Goal: Information Seeking & Learning: Learn about a topic

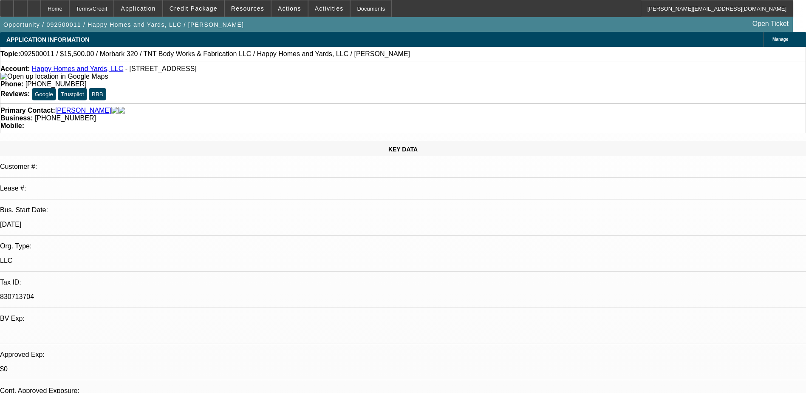
select select "0"
select select "3"
select select "0"
select select "6"
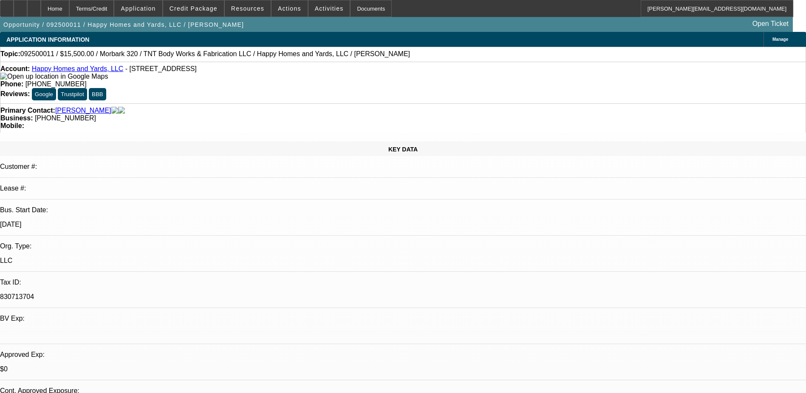
select select "0"
select select "3"
select select "0"
select select "6"
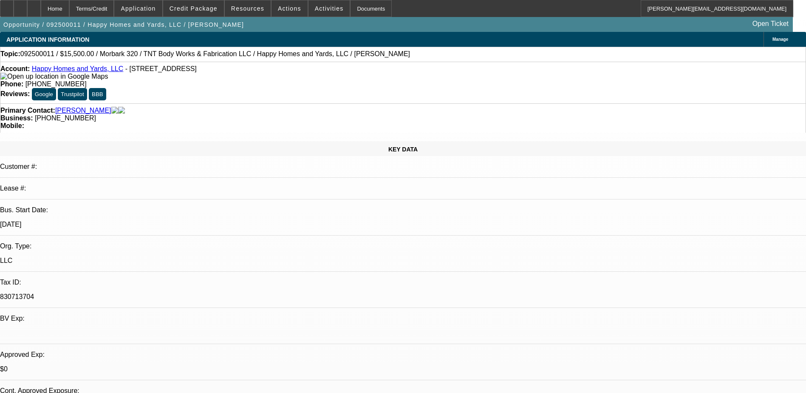
select select "0"
select select "6"
select select "0"
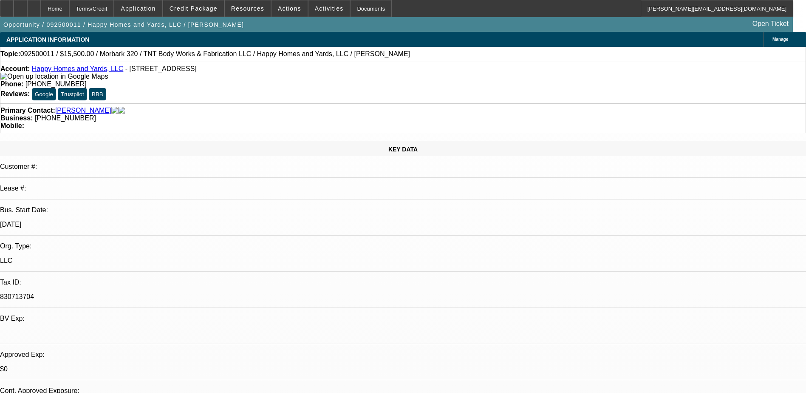
select select "0"
select select "6"
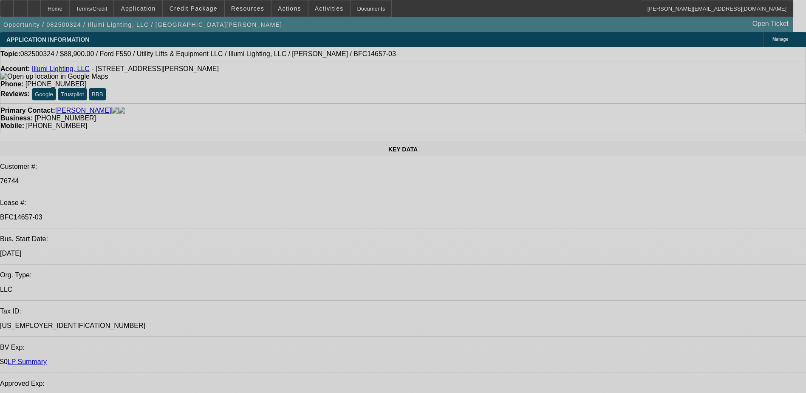
select select "0"
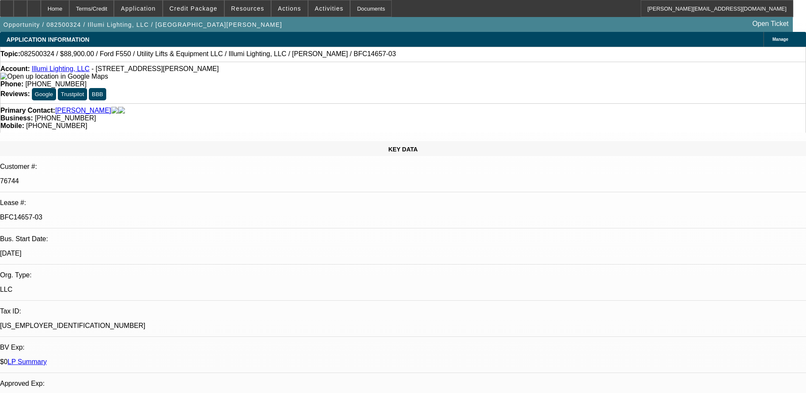
select select "0"
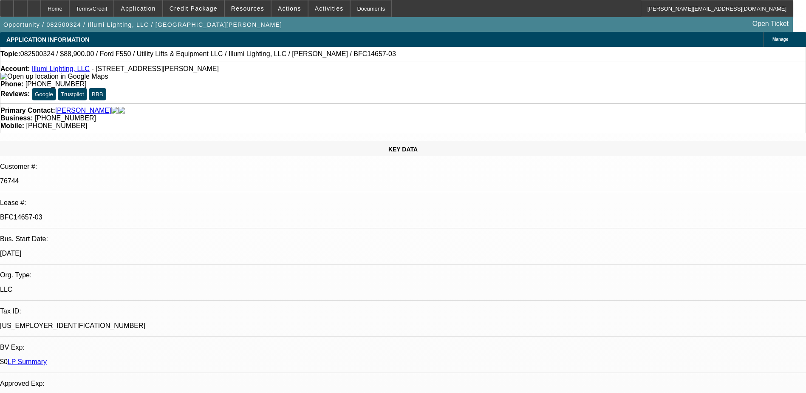
select select "0"
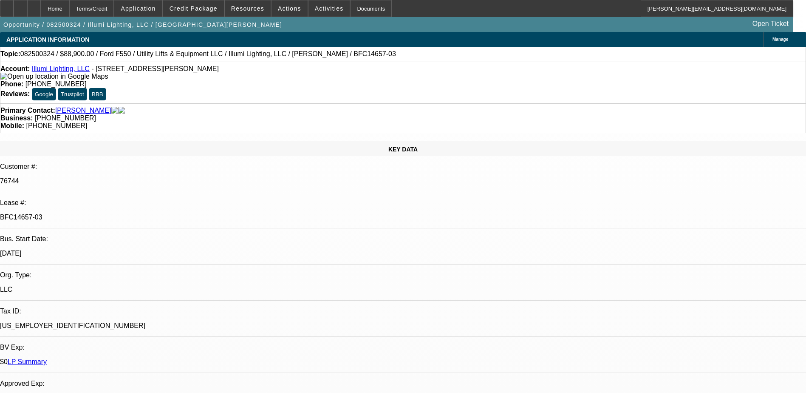
select select "0"
select select "1"
select select "3"
select select "6"
select select "1"
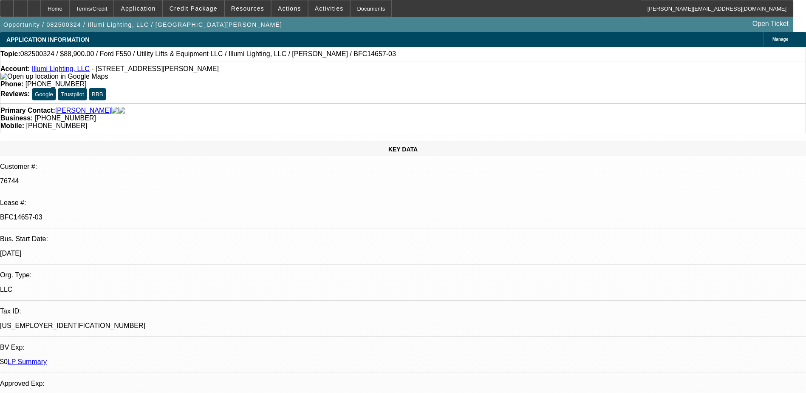
select select "3"
select select "6"
select select "1"
select select "3"
select select "6"
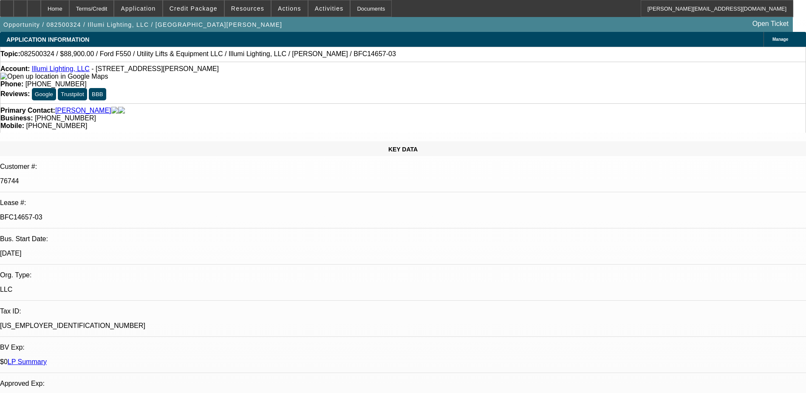
select select "1"
select select "3"
select select "6"
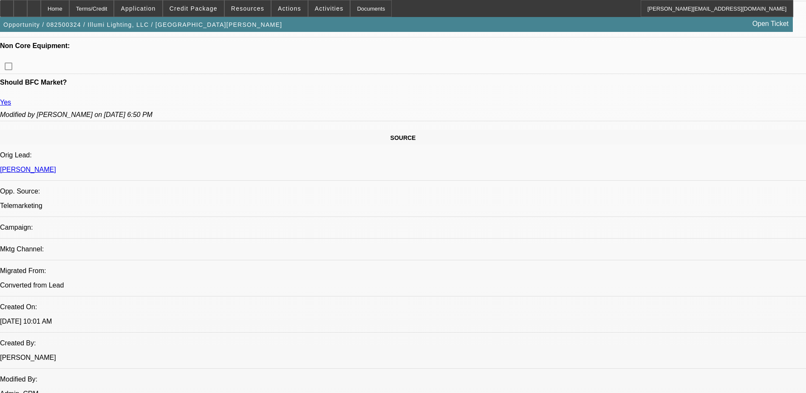
scroll to position [425, 0]
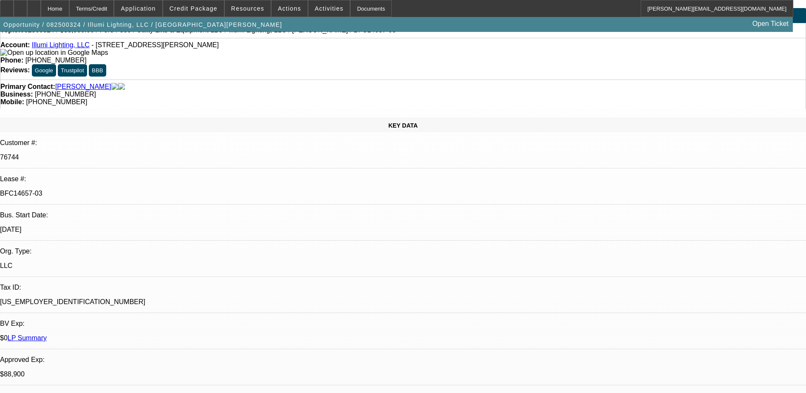
scroll to position [0, 0]
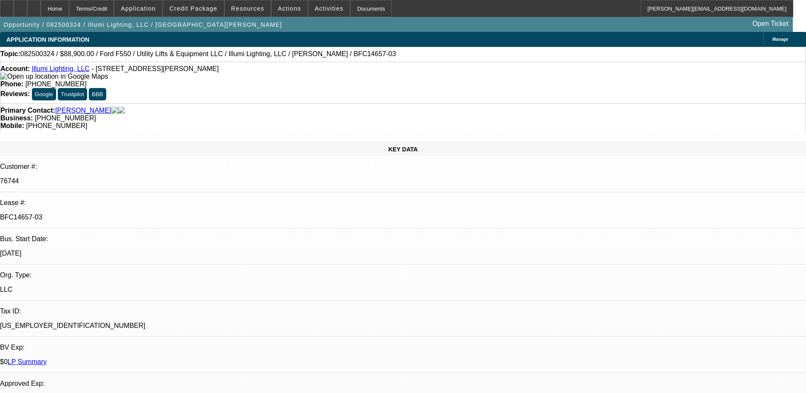
click at [358, 103] on div "Primary Contact: Lovegrove, Jennifer Business: (720) 428-8931 Mobile: (612) 702…" at bounding box center [403, 117] width 806 height 29
